Goal: Use online tool/utility: Utilize a website feature to perform a specific function

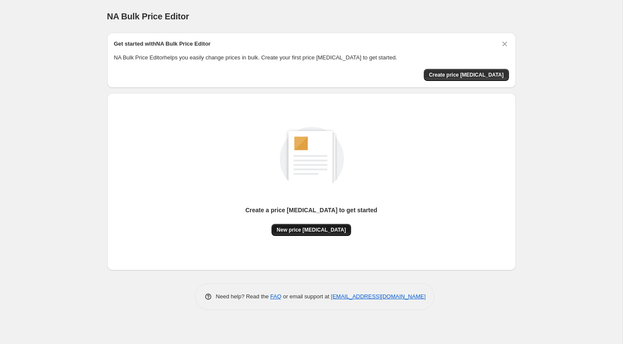
click at [327, 225] on button "New price change job" at bounding box center [311, 230] width 80 height 12
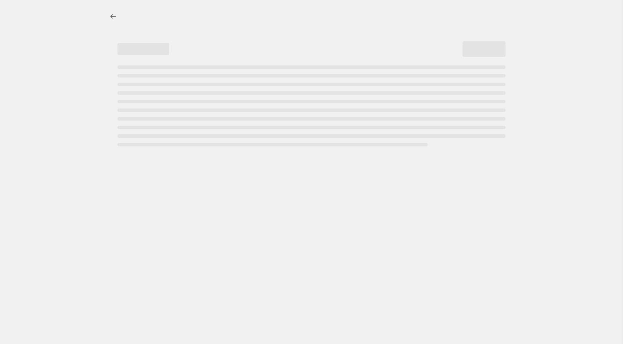
select select "percentage"
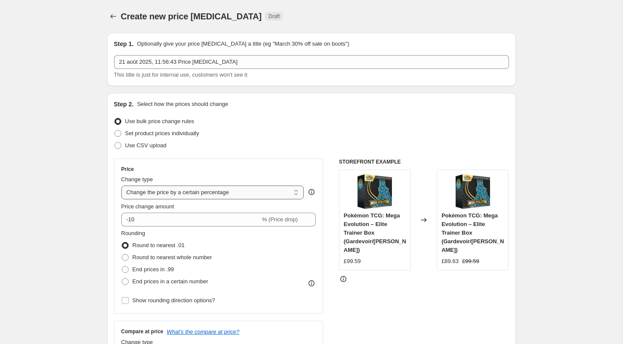
click at [222, 194] on select "Change the price to a certain amount Change the price by a certain amount Chang…" at bounding box center [212, 192] width 183 height 14
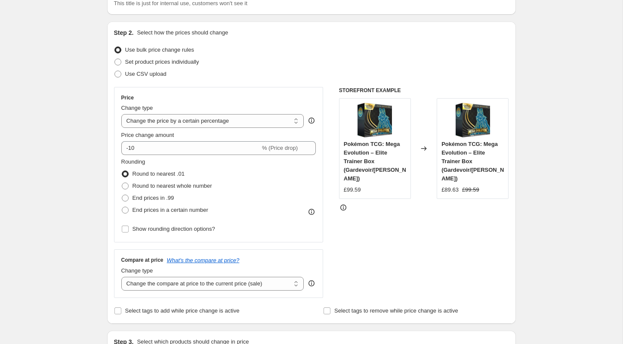
scroll to position [74, 0]
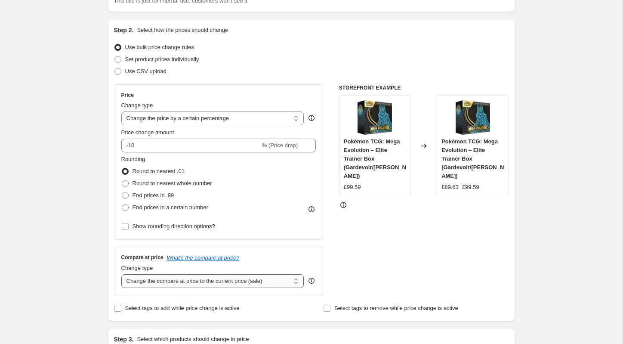
click at [268, 281] on select "Change the compare at price to the current price (sale) Change the compare at p…" at bounding box center [212, 281] width 183 height 14
select select "to"
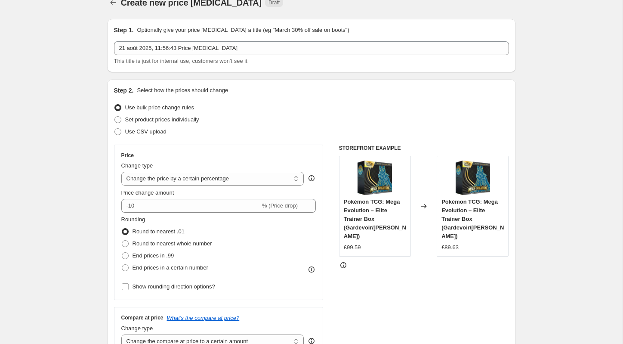
scroll to position [0, 0]
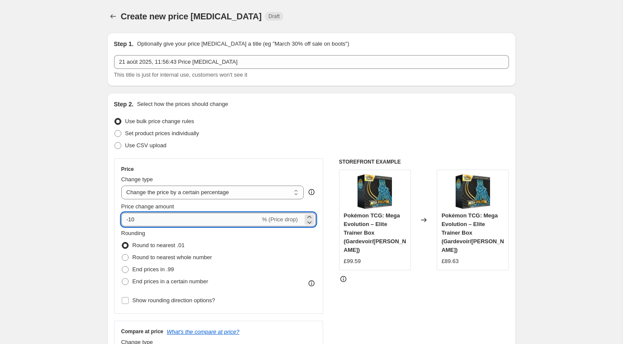
click at [138, 219] on input "-10" at bounding box center [190, 219] width 139 height 14
type input "-1"
type input "-50"
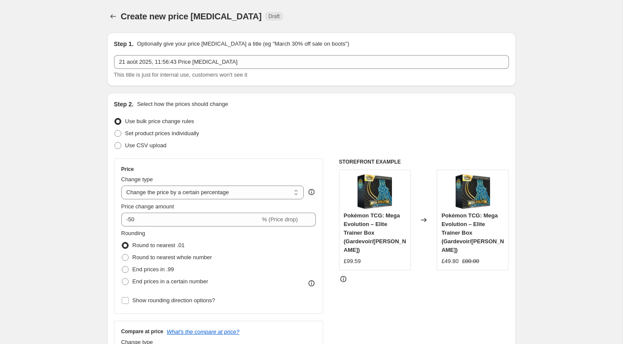
click at [343, 276] on div "STOREFRONT EXAMPLE Pokémon TCG: Mega Evolution – Elite Trainer Box (Gardevoir/L…" at bounding box center [424, 282] width 170 height 249
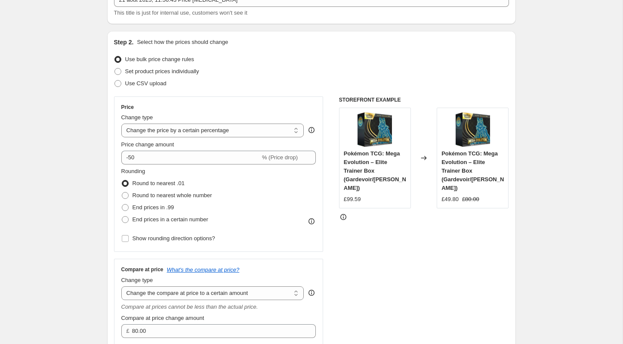
scroll to position [68, 0]
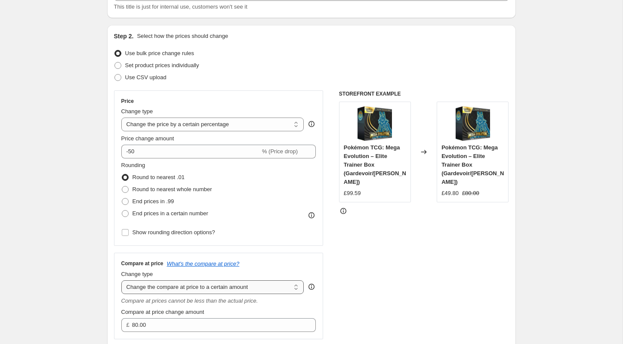
click at [166, 286] on select "Change the compare at price to the current price (sale) Change the compare at p…" at bounding box center [212, 287] width 183 height 14
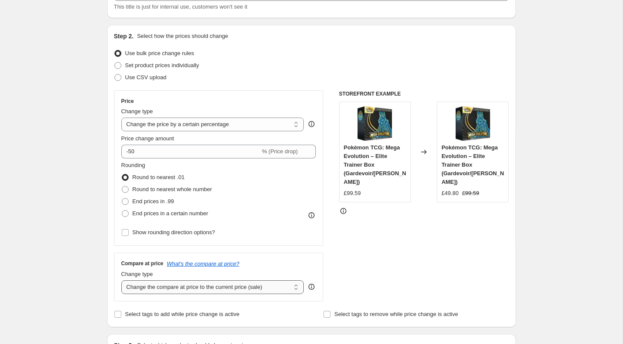
click at [245, 285] on select "Change the compare at price to the current price (sale) Change the compare at p…" at bounding box center [212, 287] width 183 height 14
select select "remove"
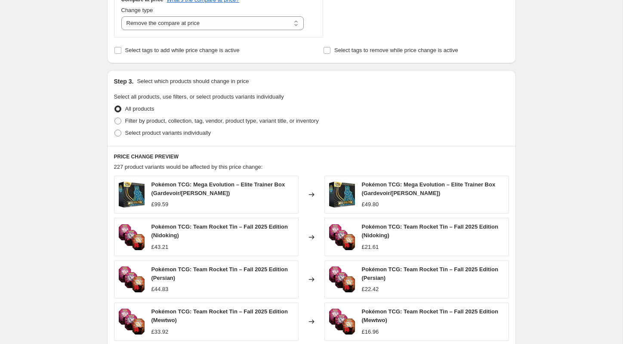
scroll to position [526, 0]
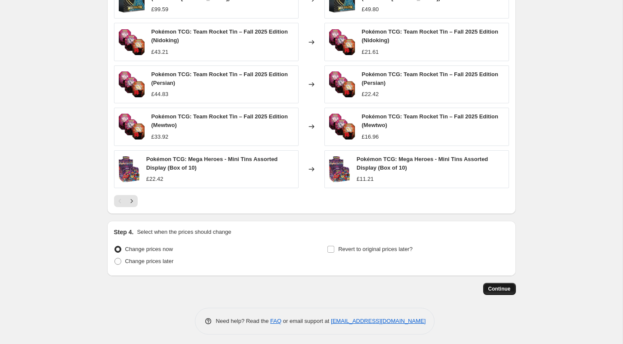
click at [498, 286] on span "Continue" at bounding box center [499, 288] width 22 height 7
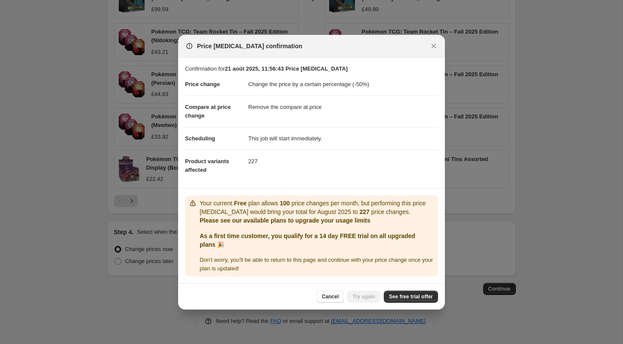
click at [253, 203] on p "Your current Free plan allows 100 price changes per month, but performing this …" at bounding box center [317, 207] width 235 height 17
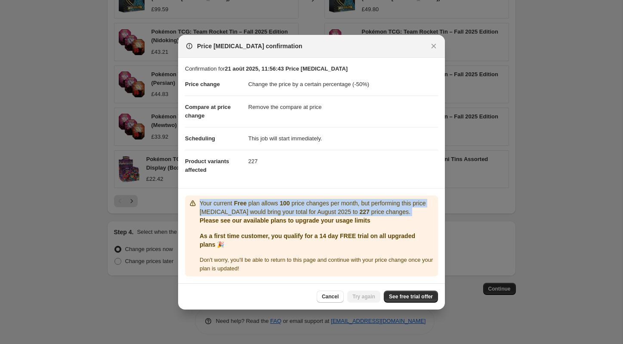
click at [253, 203] on p "Your current Free plan allows 100 price changes per month, but performing this …" at bounding box center [317, 207] width 235 height 17
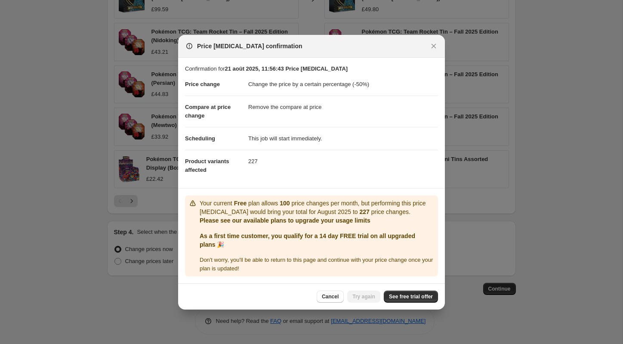
click at [308, 207] on p "Your current Free plan allows 100 price changes per month, but performing this …" at bounding box center [317, 207] width 235 height 17
click at [272, 196] on div "Your current Free plan allows 100 price changes per month, but performing this …" at bounding box center [311, 235] width 253 height 81
click at [272, 202] on p "Your current Free plan allows 100 price changes per month, but performing this …" at bounding box center [317, 207] width 235 height 17
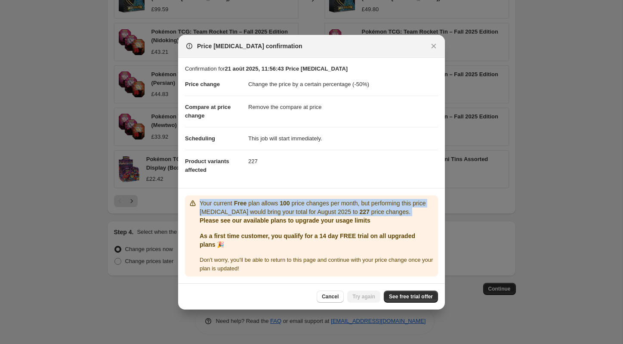
click at [272, 202] on p "Your current Free plan allows 100 price changes per month, but performing this …" at bounding box center [317, 207] width 235 height 17
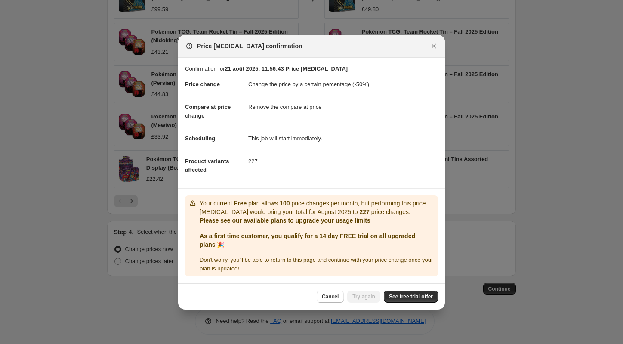
click at [384, 207] on p "Your current Free plan allows 100 price changes per month, but performing this …" at bounding box center [317, 207] width 235 height 17
click at [418, 297] on span "See free trial offer" at bounding box center [411, 296] width 44 height 7
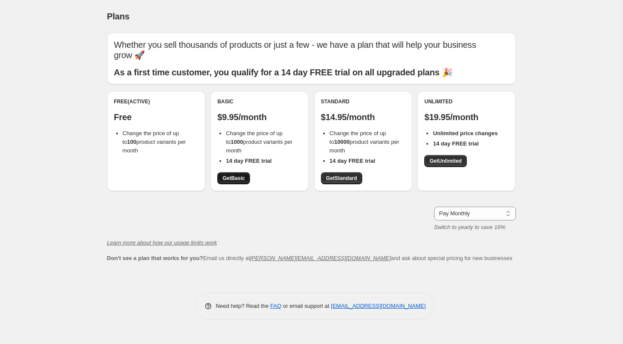
click at [231, 172] on link "Get Basic" at bounding box center [233, 178] width 33 height 12
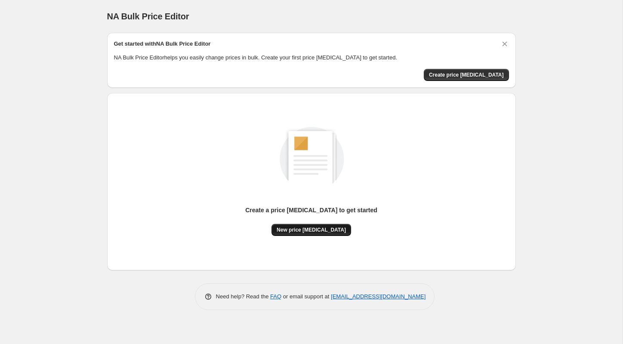
click at [317, 225] on button "New price change job" at bounding box center [311, 230] width 80 height 12
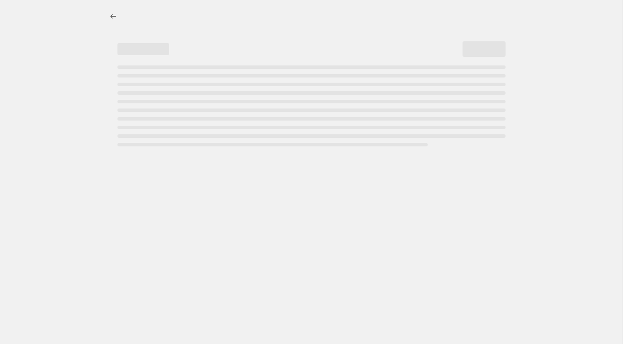
select select "percentage"
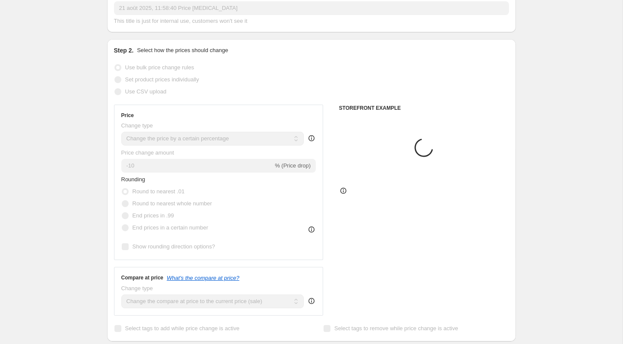
scroll to position [56, 0]
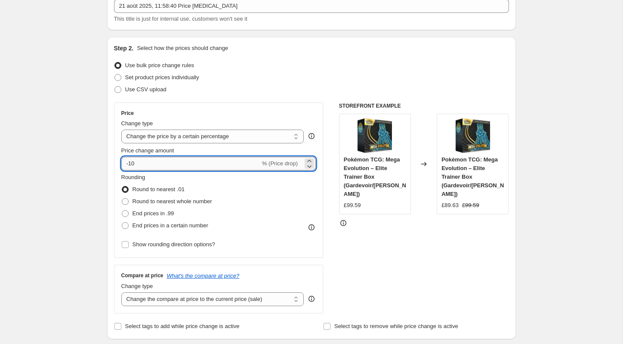
click at [169, 167] on input "-10" at bounding box center [190, 164] width 139 height 14
type input "-50"
click at [347, 232] on div "STOREFRONT EXAMPLE Pokémon TCG: Mega Evolution – Elite Trainer Box (Gardevoir/L…" at bounding box center [424, 207] width 170 height 211
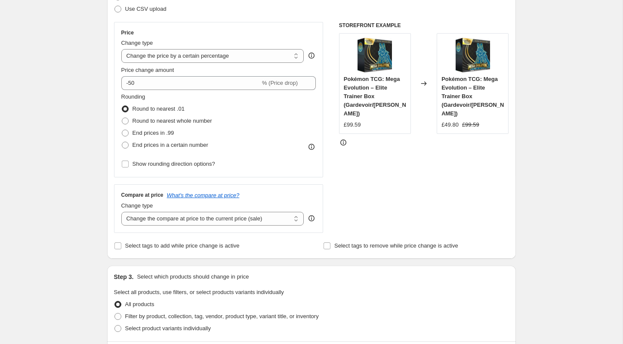
scroll to position [148, 0]
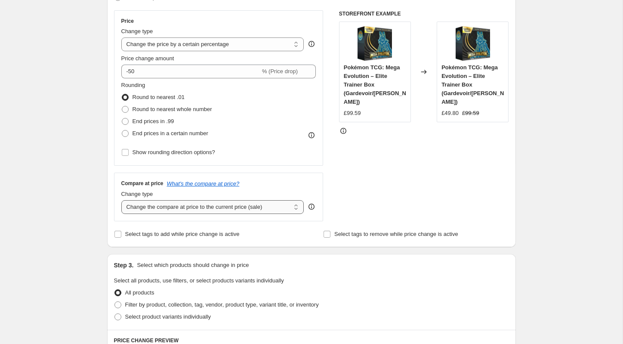
click at [212, 209] on select "Change the compare at price to the current price (sale) Change the compare at p…" at bounding box center [212, 207] width 183 height 14
select select "remove"
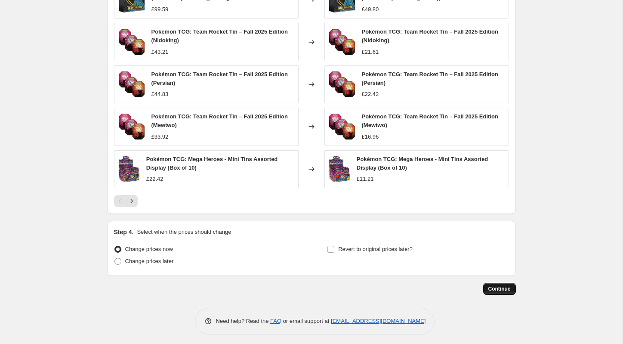
click at [509, 285] on span "Continue" at bounding box center [499, 288] width 22 height 7
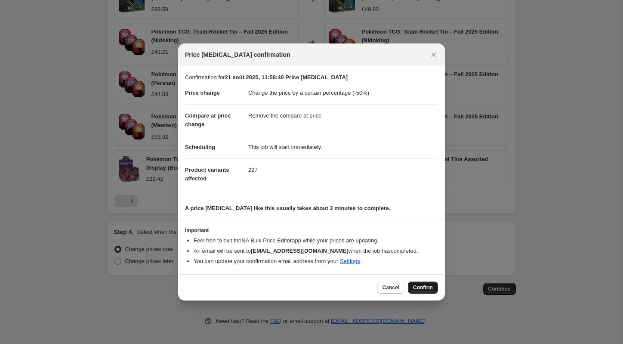
click at [426, 284] on span "Confirm" at bounding box center [423, 287] width 20 height 7
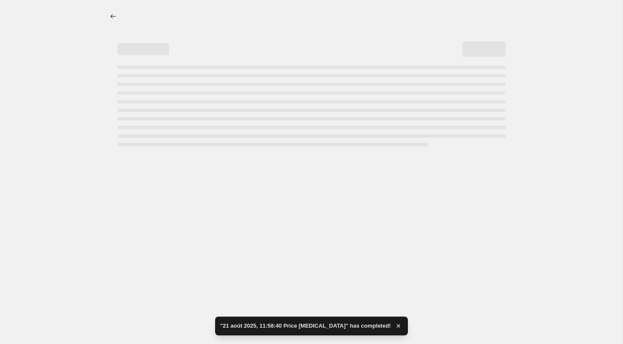
select select "percentage"
select select "remove"
